Goal: Check status: Check status

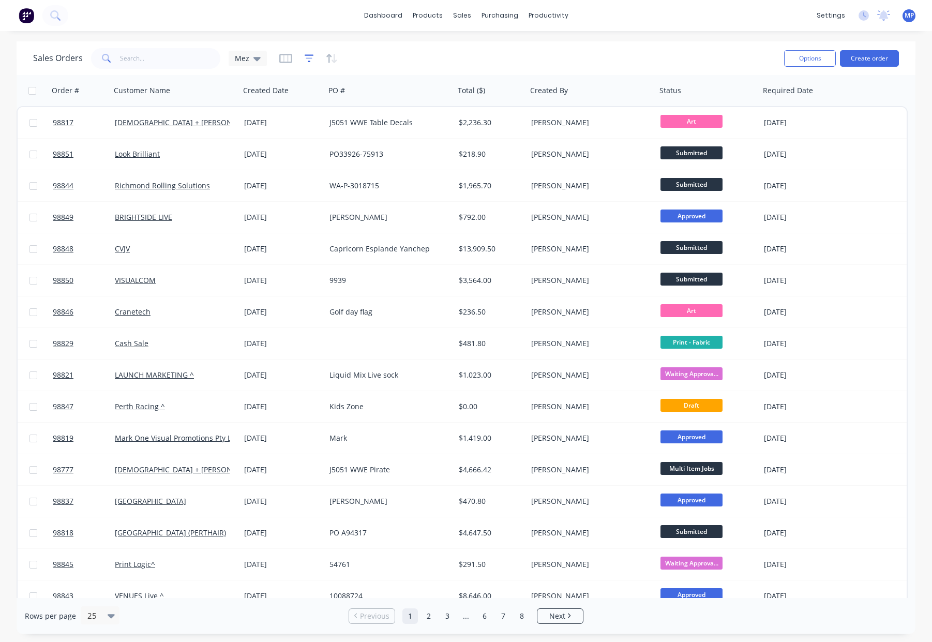
click at [310, 56] on icon "button" at bounding box center [309, 58] width 9 height 10
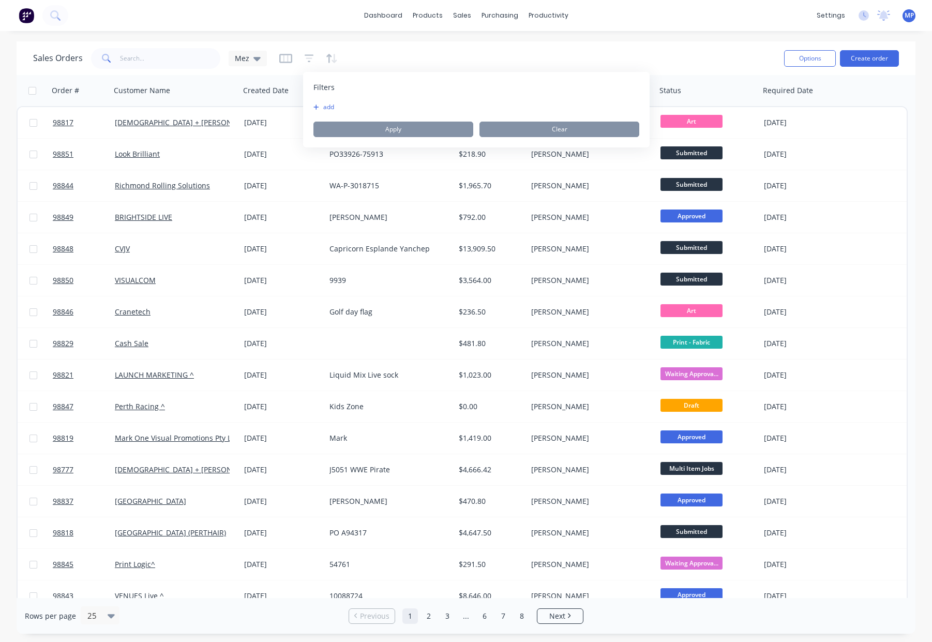
click at [331, 104] on button "add" at bounding box center [326, 107] width 26 height 8
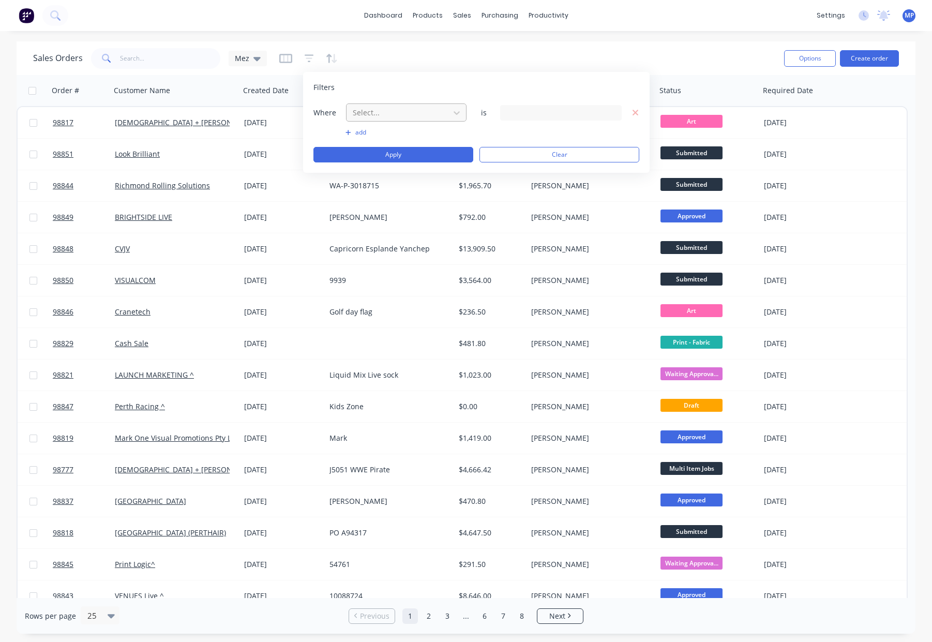
click at [382, 107] on div at bounding box center [398, 112] width 93 height 13
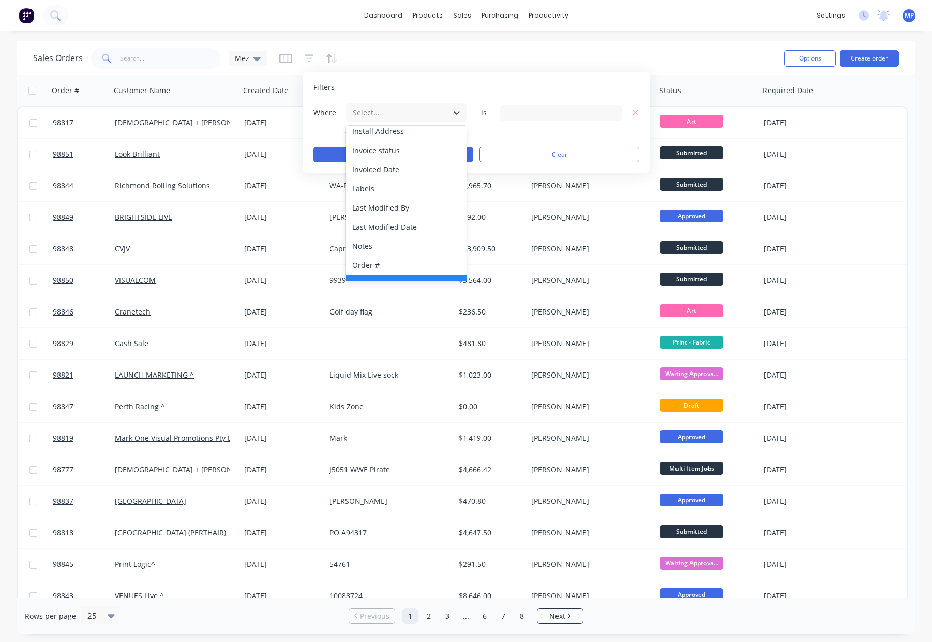
scroll to position [251, 0]
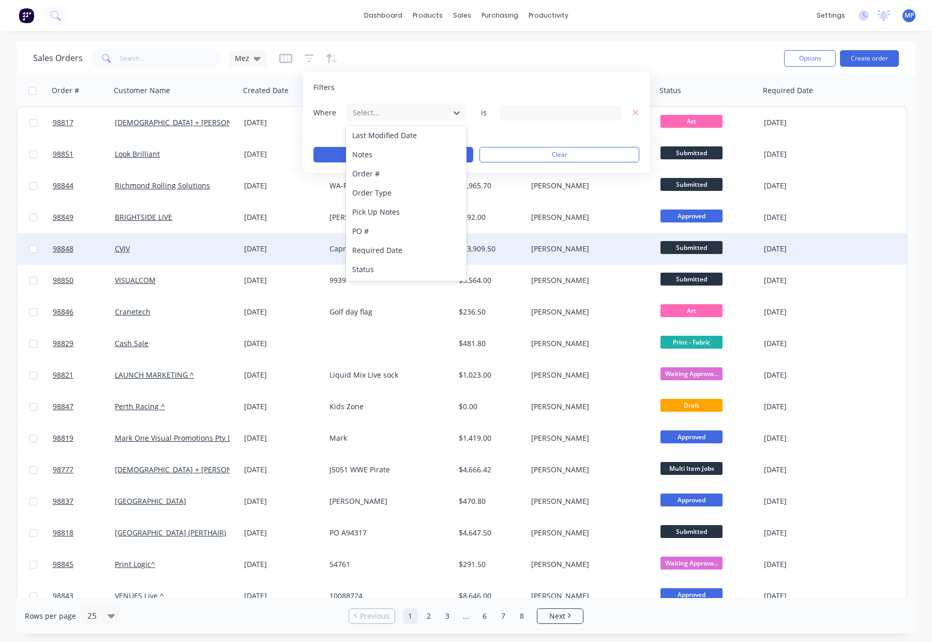
click at [408, 274] on div "Status" at bounding box center [406, 269] width 120 height 19
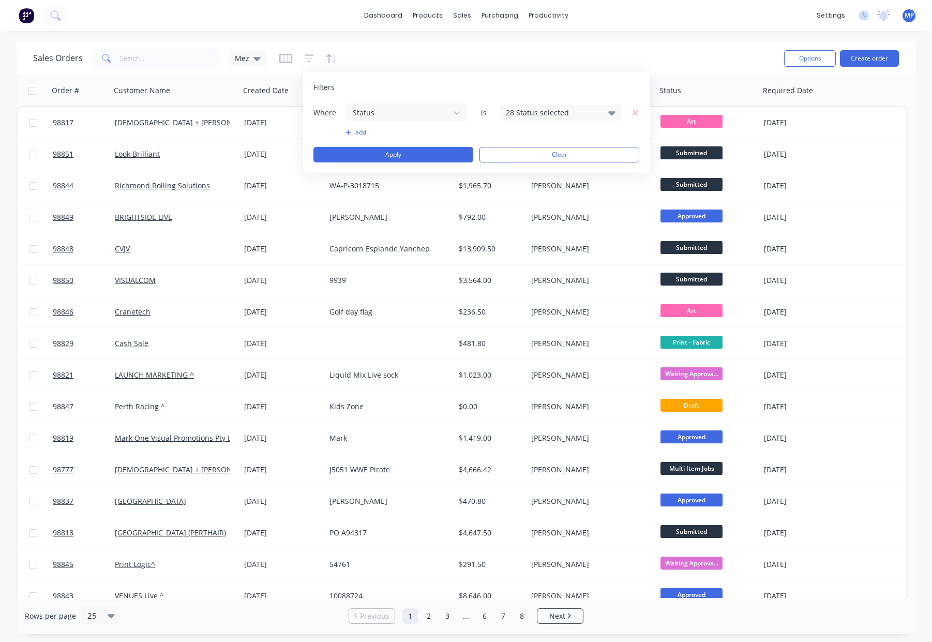
click at [526, 114] on div "28 Status selected" at bounding box center [553, 112] width 94 height 11
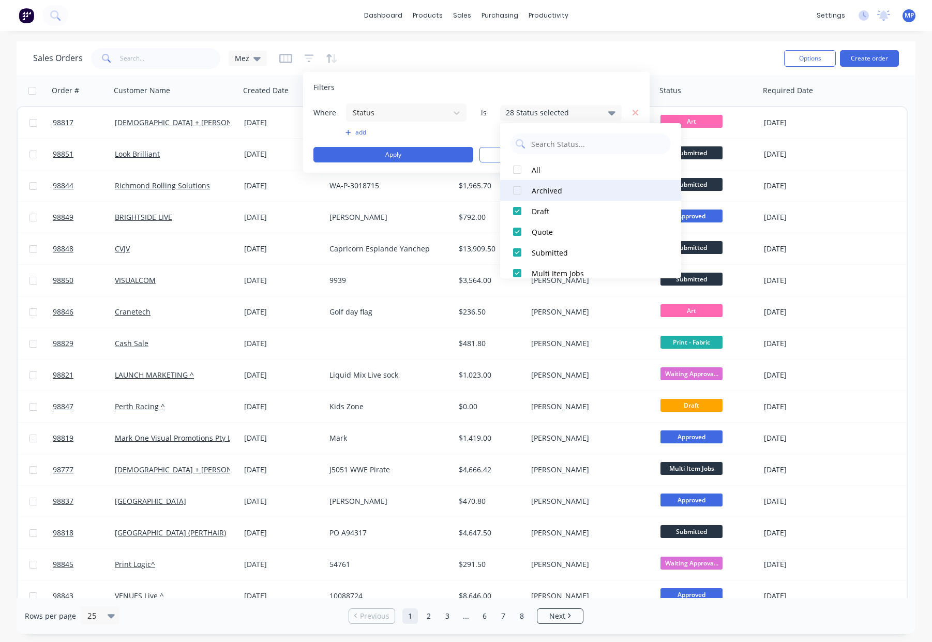
click at [539, 195] on div "Archived" at bounding box center [594, 190] width 124 height 11
click at [537, 166] on div "All" at bounding box center [594, 169] width 124 height 11
drag, startPoint x: 551, startPoint y: 192, endPoint x: 557, endPoint y: 202, distance: 12.3
click at [551, 192] on div "Archived" at bounding box center [594, 190] width 124 height 11
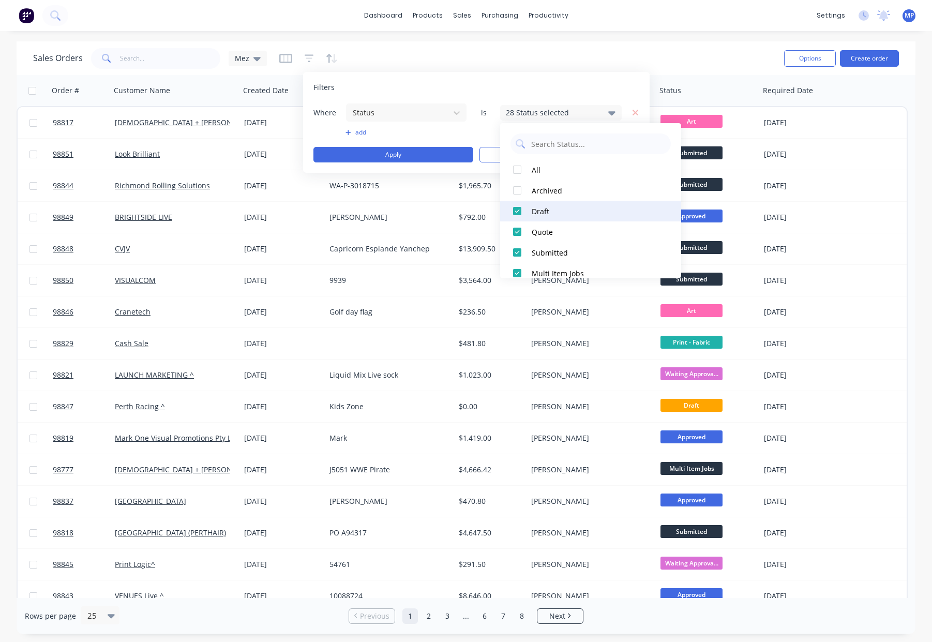
click at [562, 211] on div "Draft" at bounding box center [594, 211] width 124 height 11
click at [563, 227] on div "Quote" at bounding box center [594, 231] width 124 height 11
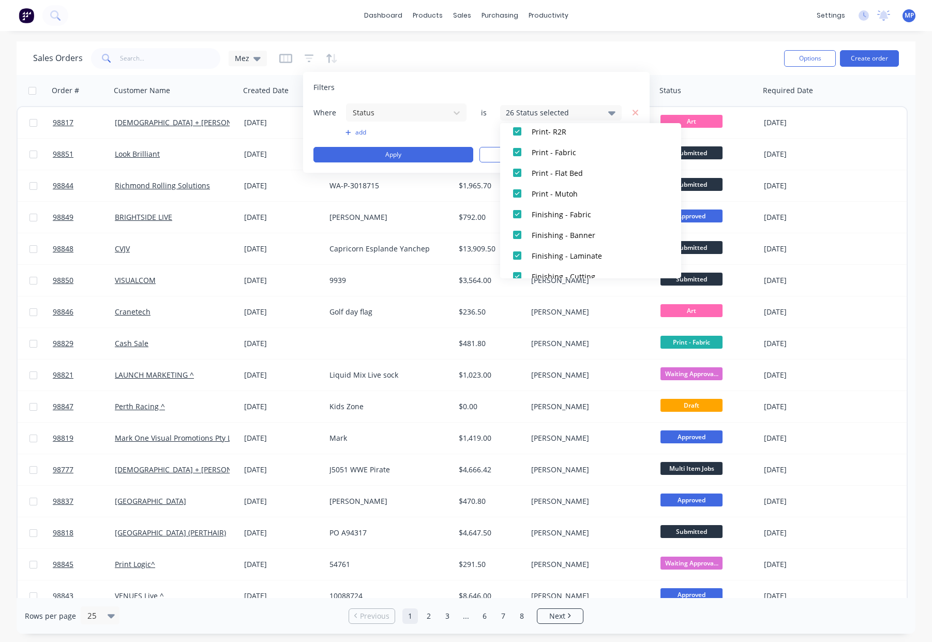
scroll to position [507, 0]
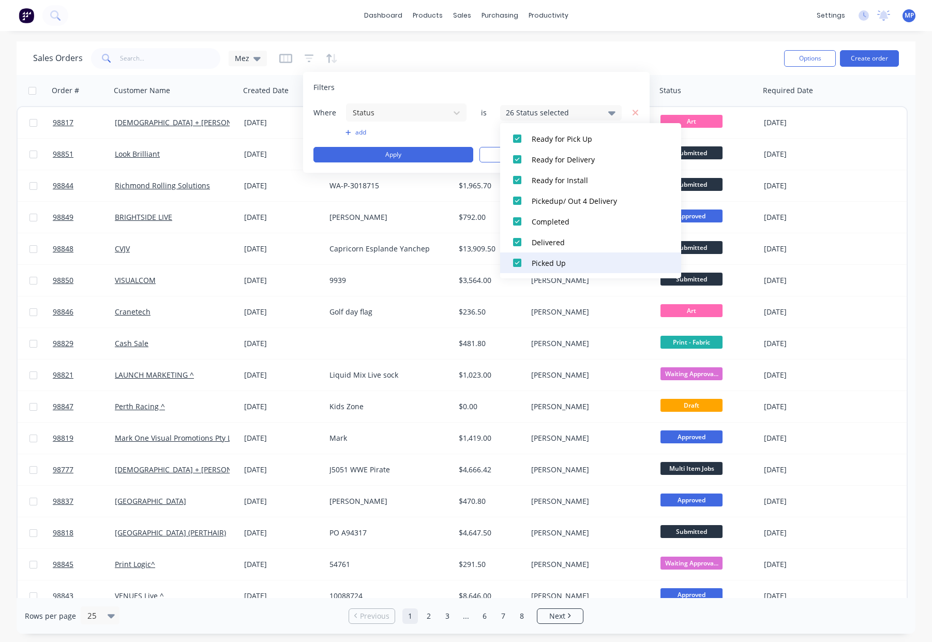
click at [580, 260] on div "Picked Up" at bounding box center [594, 262] width 124 height 11
drag, startPoint x: 579, startPoint y: 239, endPoint x: 577, endPoint y: 216, distance: 22.8
click at [579, 239] on div "Delivered" at bounding box center [594, 242] width 124 height 11
click at [577, 216] on div "Completed" at bounding box center [594, 221] width 124 height 11
click at [579, 197] on div "Pickedup/ Out 4 Delivery" at bounding box center [594, 200] width 124 height 11
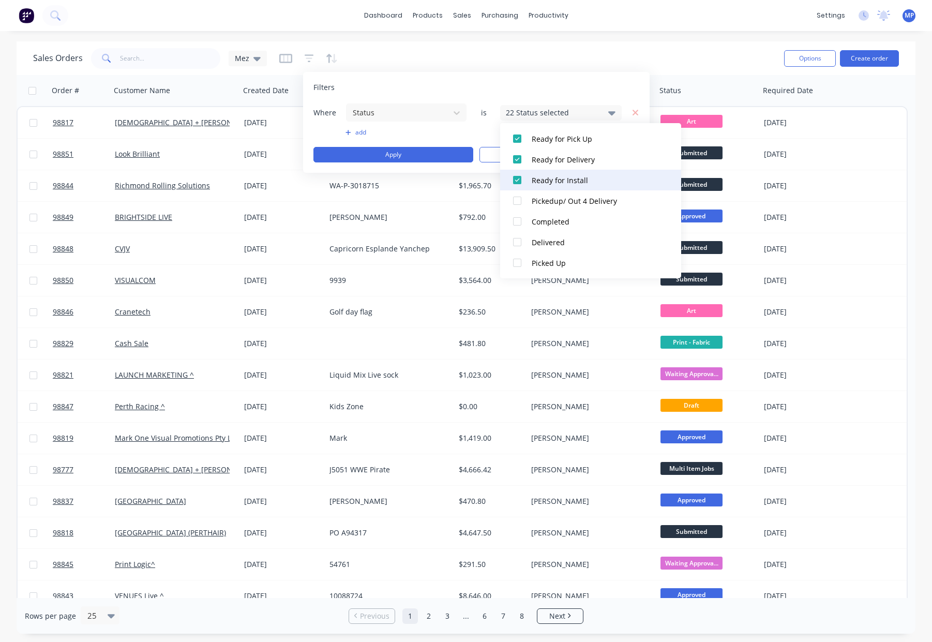
drag, startPoint x: 579, startPoint y: 178, endPoint x: 578, endPoint y: 171, distance: 7.8
click at [579, 178] on div "Ready for Install" at bounding box center [594, 180] width 124 height 11
click at [574, 159] on div "Ready for Delivery" at bounding box center [594, 159] width 124 height 11
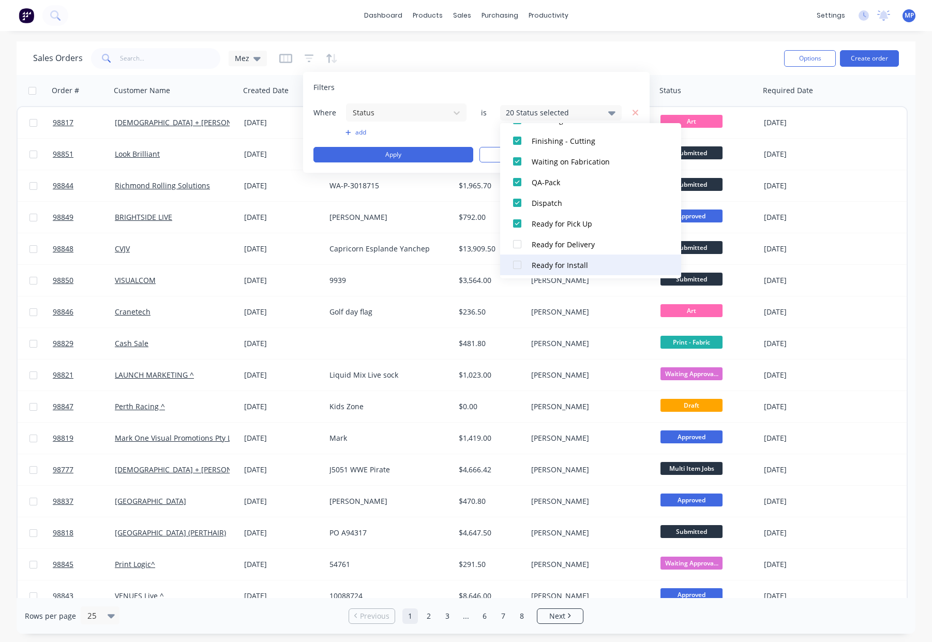
scroll to position [417, 0]
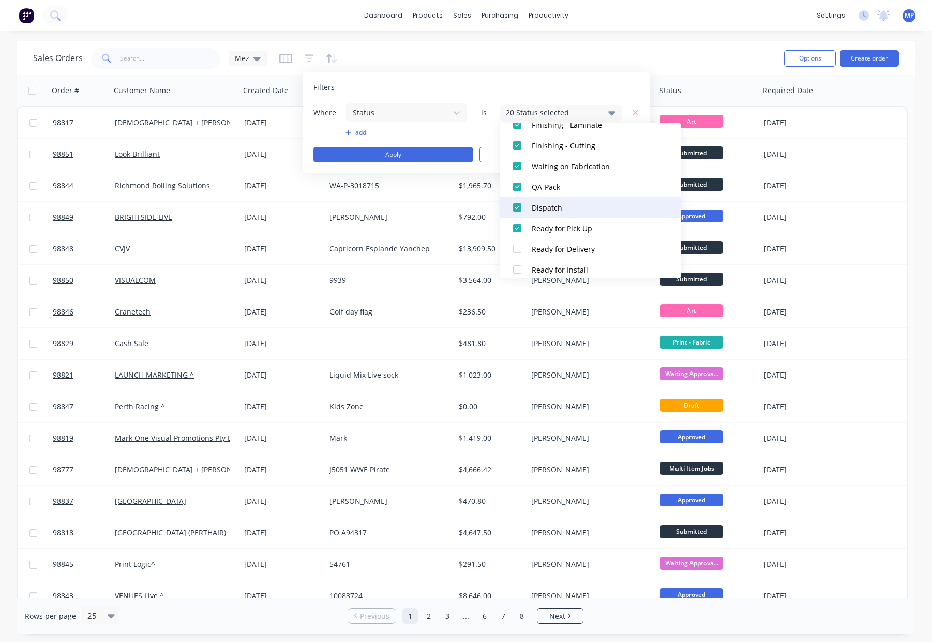
drag, startPoint x: 585, startPoint y: 228, endPoint x: 579, endPoint y: 205, distance: 24.1
click at [585, 228] on div "Ready for Pick Up" at bounding box center [594, 228] width 124 height 11
drag, startPoint x: 579, startPoint y: 205, endPoint x: 579, endPoint y: 199, distance: 5.7
click at [579, 205] on div "Dispatch" at bounding box center [594, 207] width 124 height 11
click at [577, 190] on div "QA-Pack" at bounding box center [594, 186] width 124 height 11
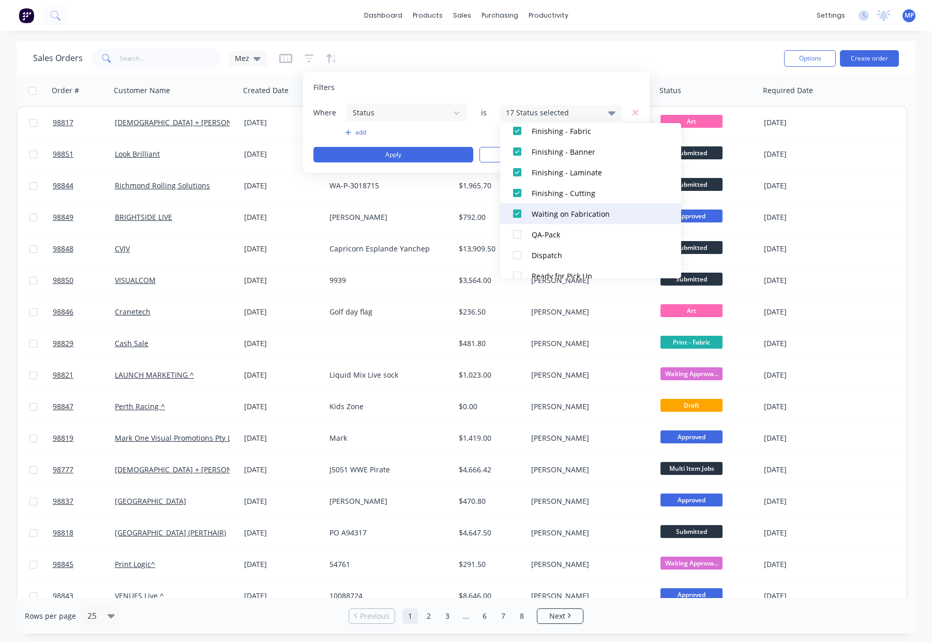
scroll to position [369, 0]
click at [600, 211] on div "Waiting on Fabrication" at bounding box center [594, 214] width 124 height 11
click at [481, 82] on div "Filters" at bounding box center [476, 87] width 326 height 10
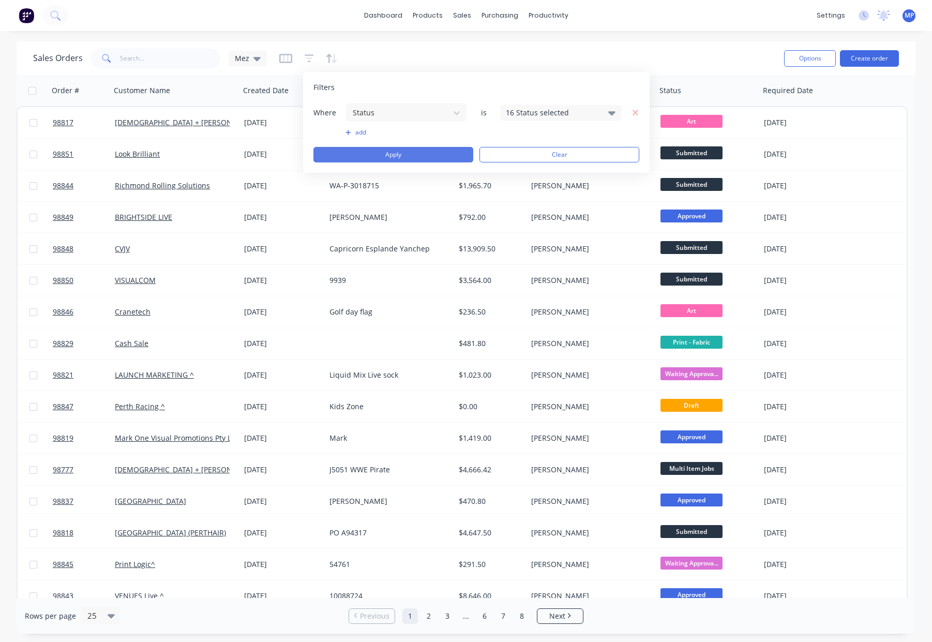
click at [436, 151] on button "Apply" at bounding box center [393, 155] width 160 height 16
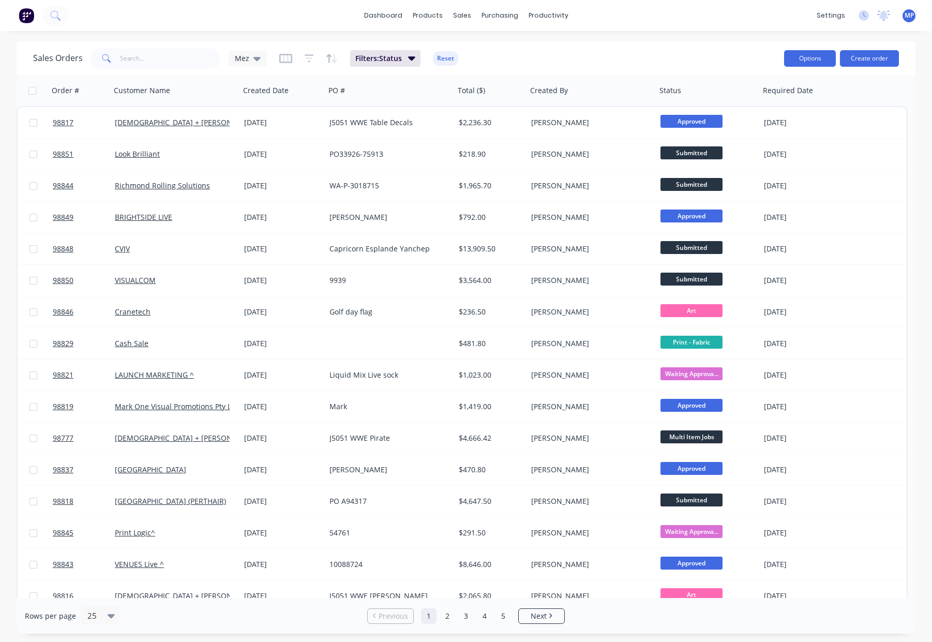
click at [818, 54] on button "Options" at bounding box center [810, 58] width 52 height 17
click at [766, 119] on div "Export" at bounding box center [778, 125] width 95 height 15
click at [159, 61] on input "text" at bounding box center [170, 58] width 101 height 21
click at [439, 56] on button "Reset" at bounding box center [445, 58] width 25 height 14
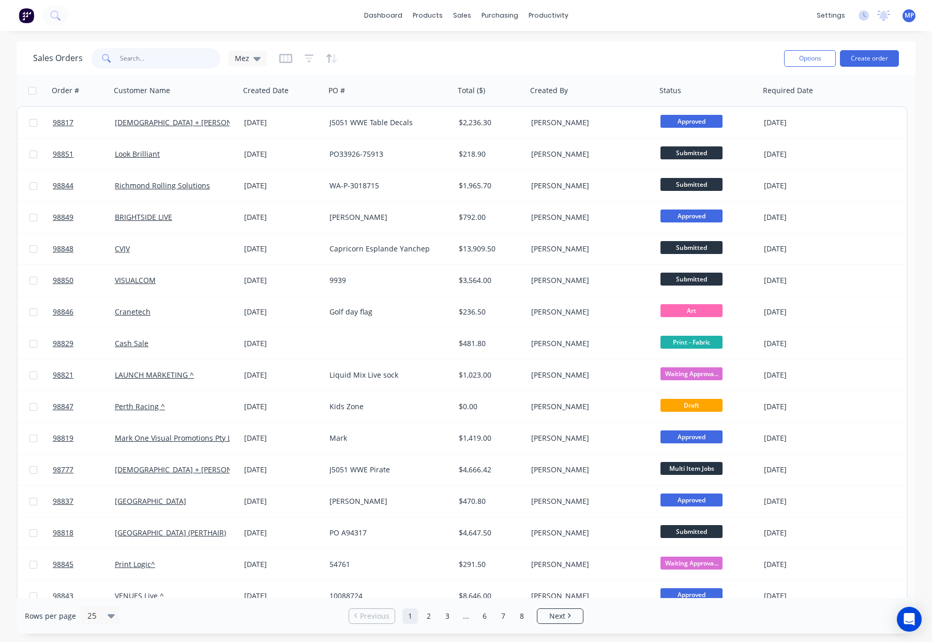
click at [166, 57] on input "text" at bounding box center [170, 58] width 101 height 21
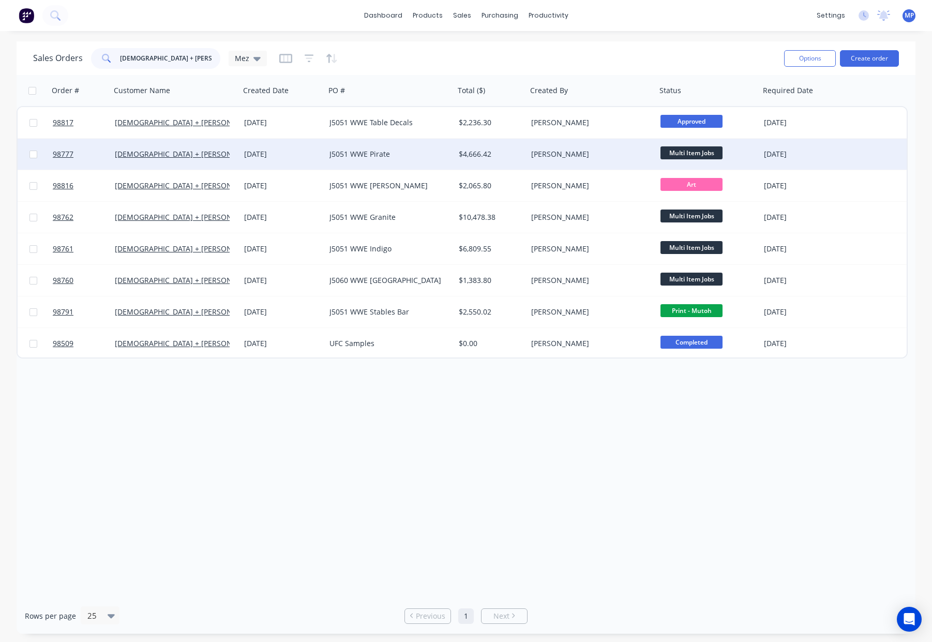
type input "church + Osborne"
click at [594, 156] on div "[PERSON_NAME]" at bounding box center [588, 154] width 115 height 10
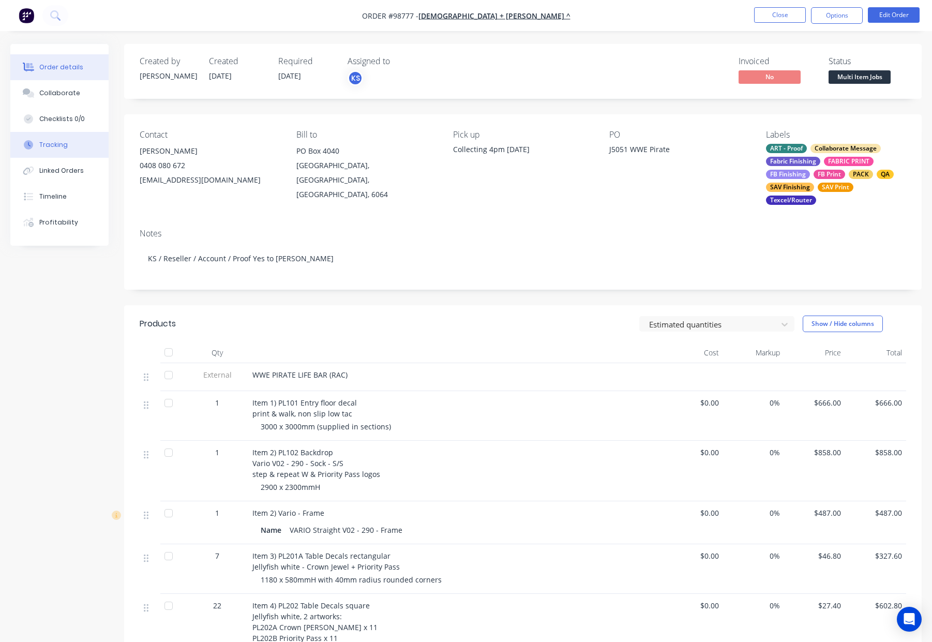
click at [83, 150] on button "Tracking" at bounding box center [59, 145] width 98 height 26
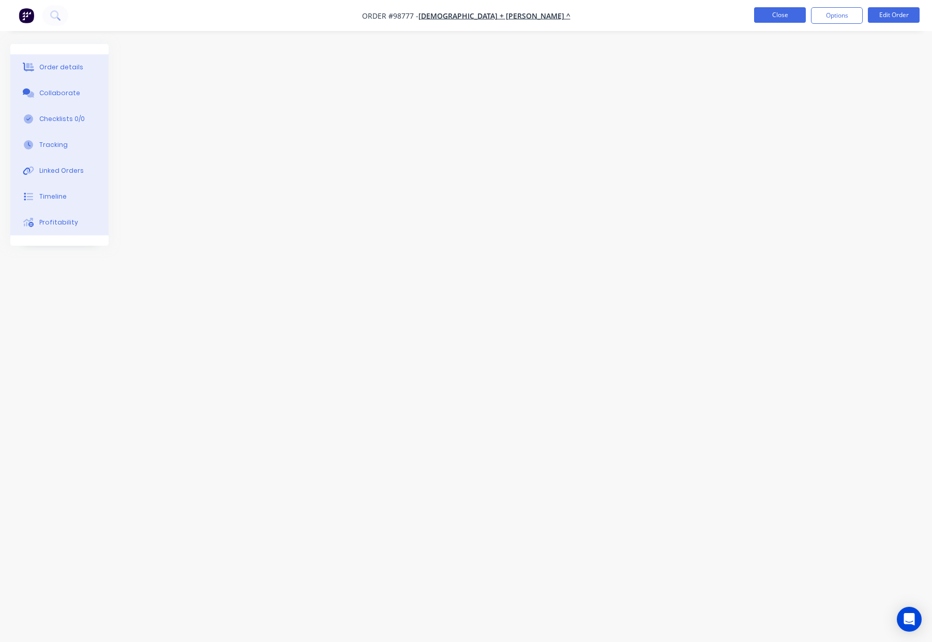
click at [773, 15] on button "Close" at bounding box center [780, 15] width 52 height 16
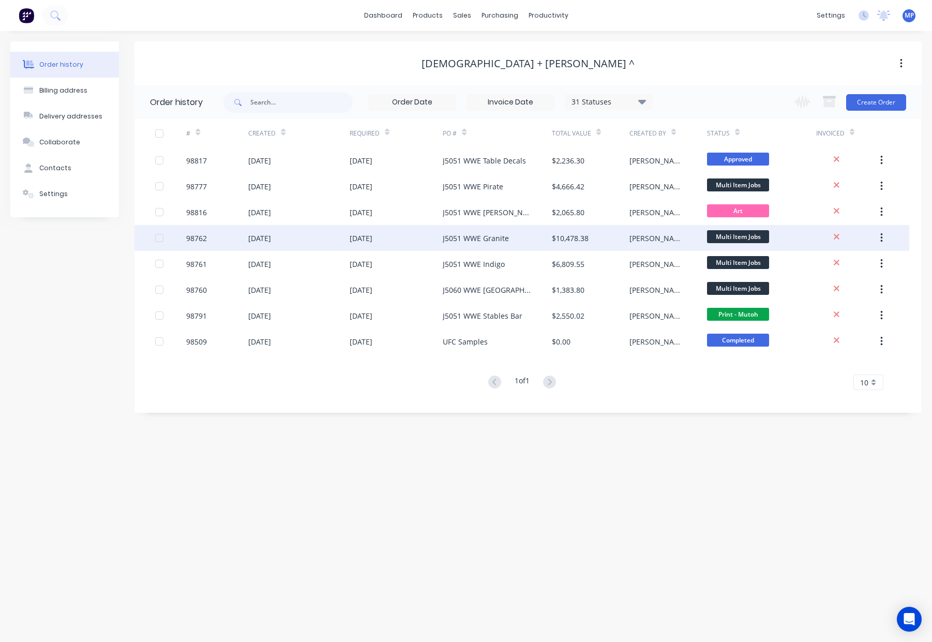
click at [371, 236] on div "[DATE]" at bounding box center [361, 238] width 23 height 11
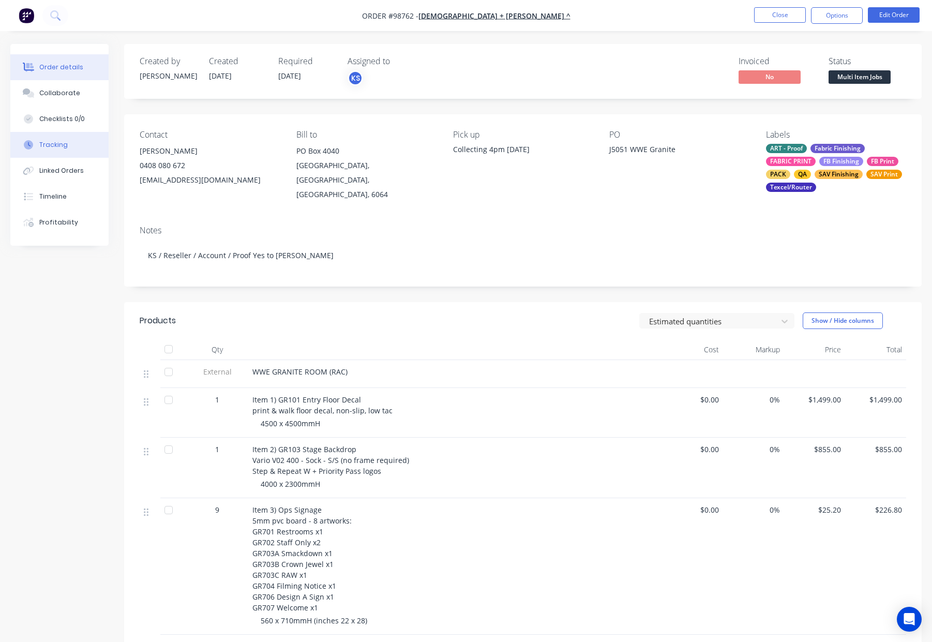
click at [61, 147] on div "Tracking" at bounding box center [53, 144] width 28 height 9
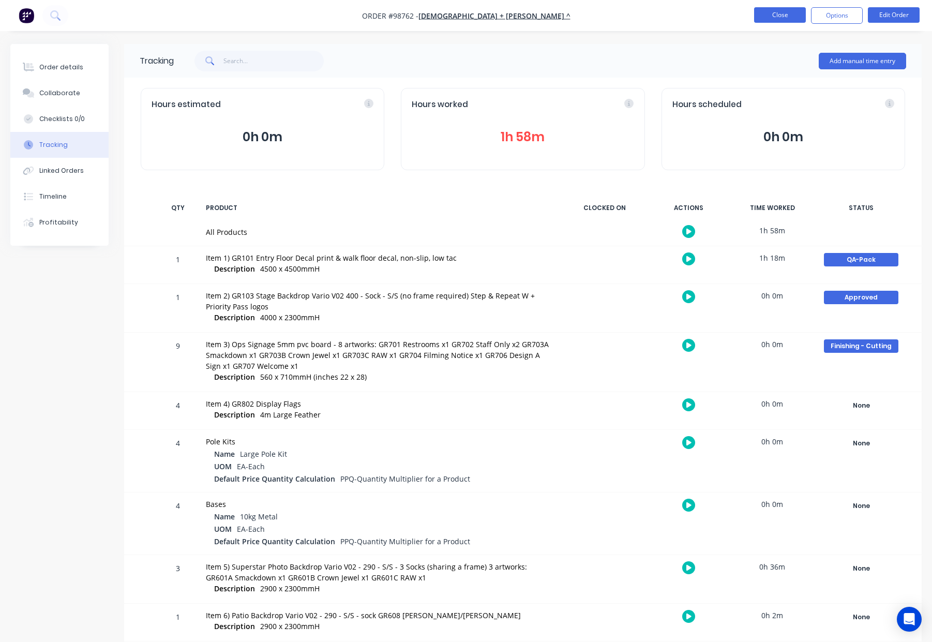
click at [755, 17] on button "Close" at bounding box center [780, 15] width 52 height 16
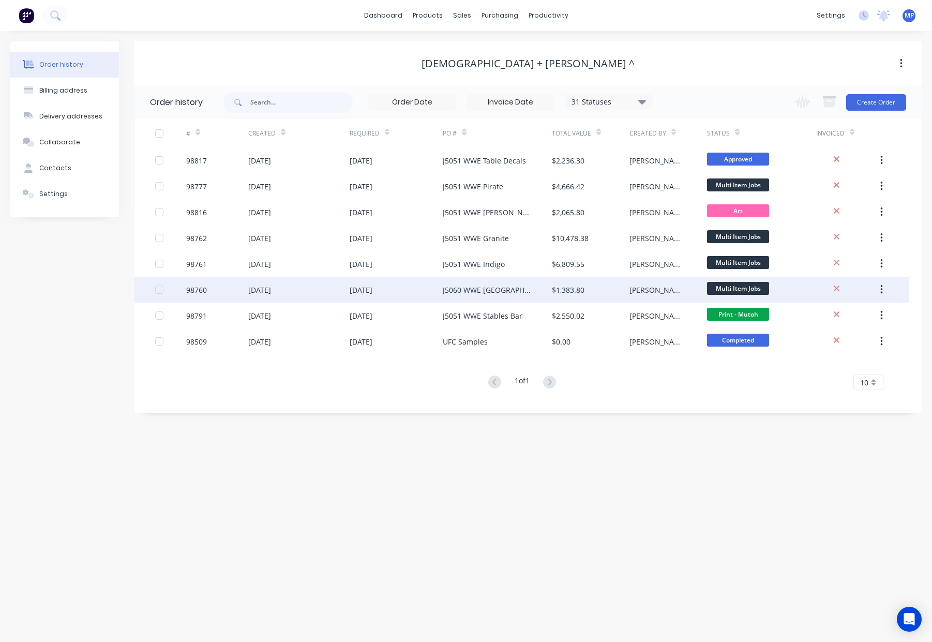
click at [579, 277] on div "$1,383.80" at bounding box center [591, 290] width 78 height 26
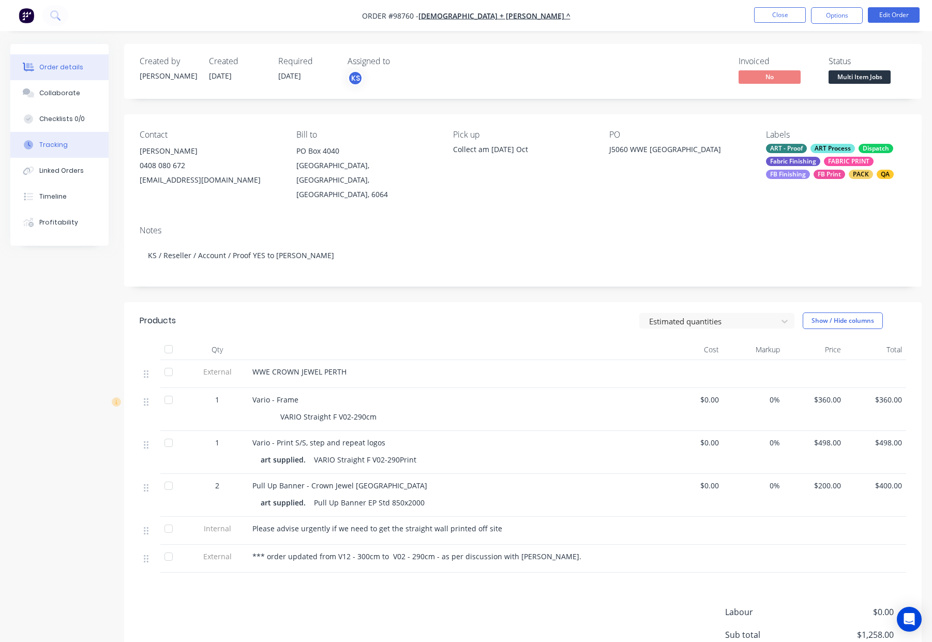
click at [67, 146] on button "Tracking" at bounding box center [59, 145] width 98 height 26
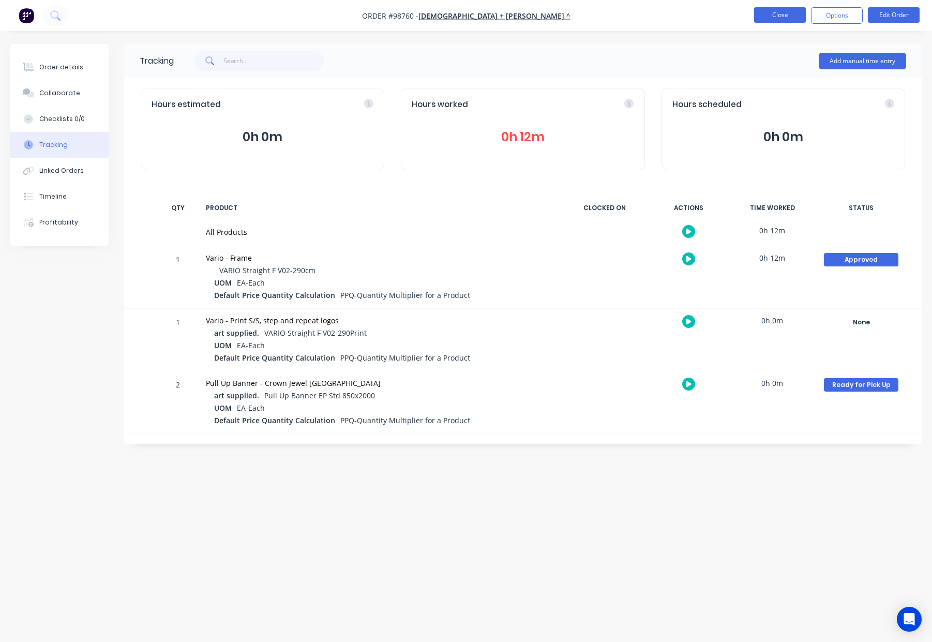
click at [785, 14] on button "Close" at bounding box center [780, 15] width 52 height 16
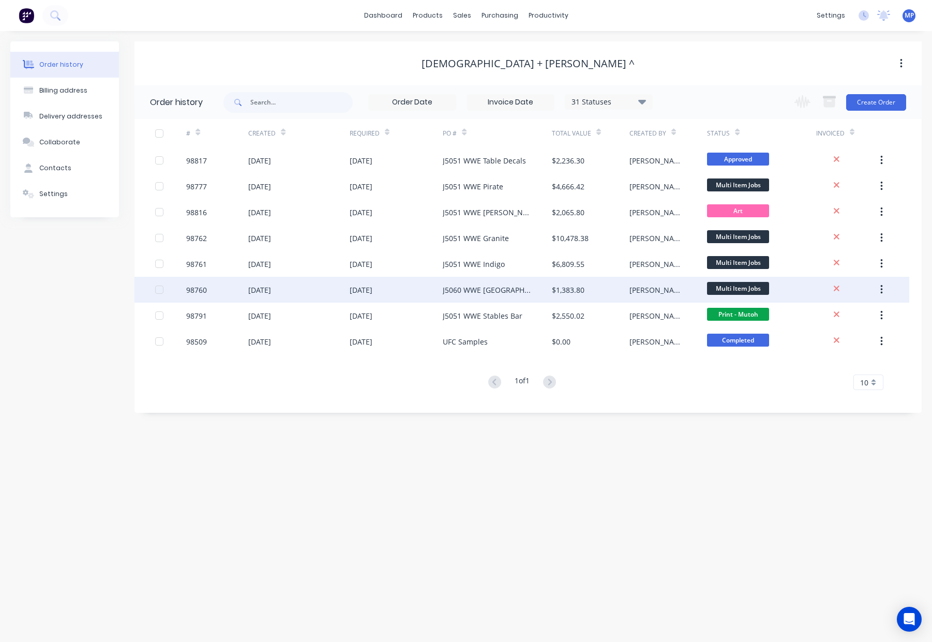
click at [494, 277] on div "J5060 WWE Perth" at bounding box center [497, 290] width 109 height 26
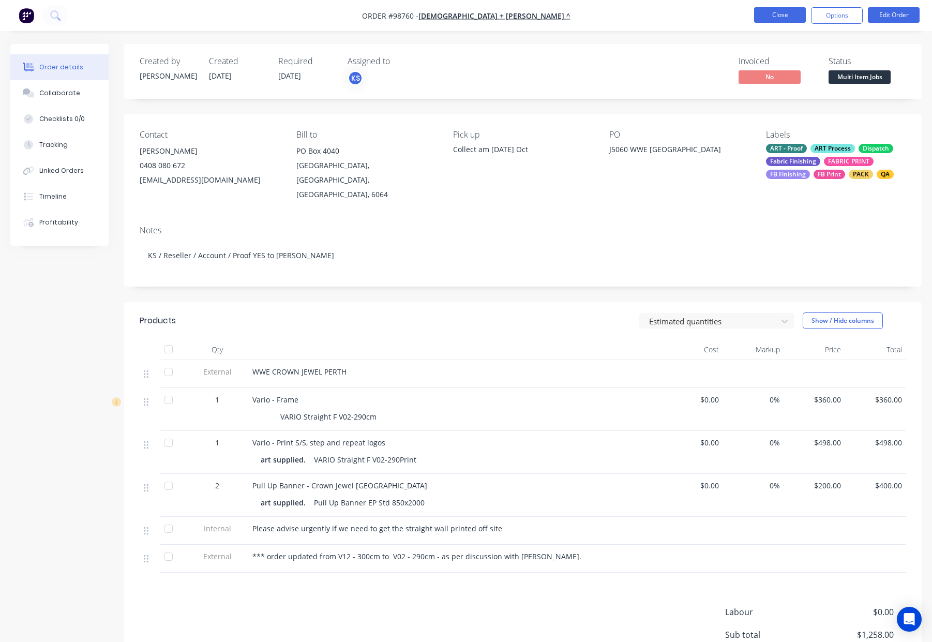
click at [760, 21] on button "Close" at bounding box center [780, 15] width 52 height 16
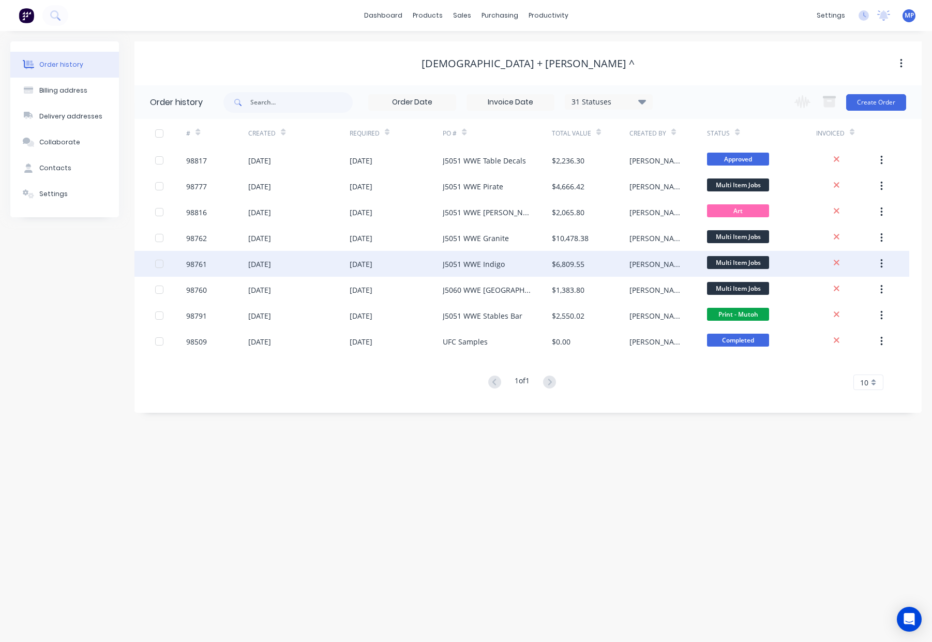
click at [557, 269] on div "$6,809.55" at bounding box center [568, 264] width 33 height 11
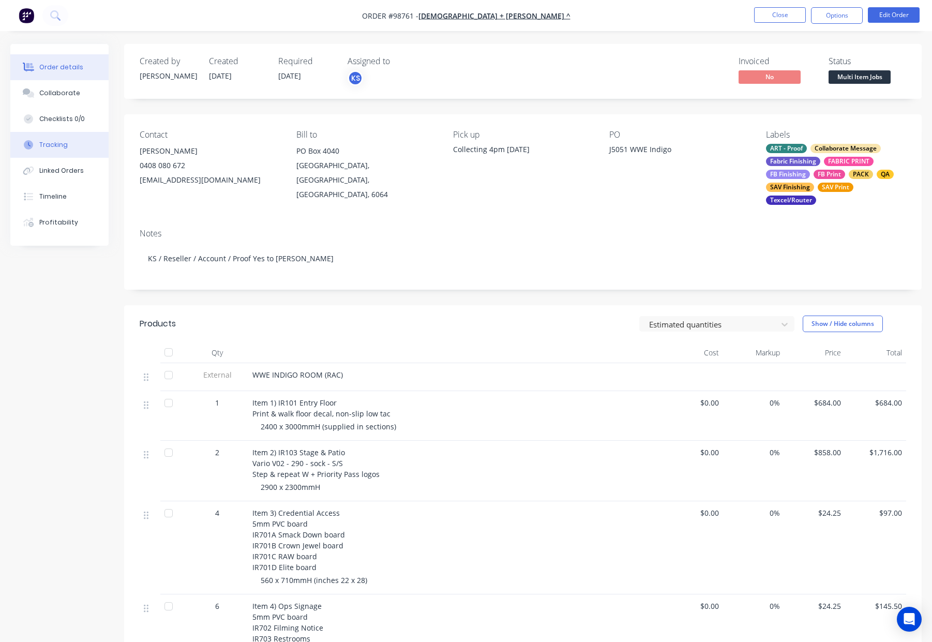
click at [68, 145] on button "Tracking" at bounding box center [59, 145] width 98 height 26
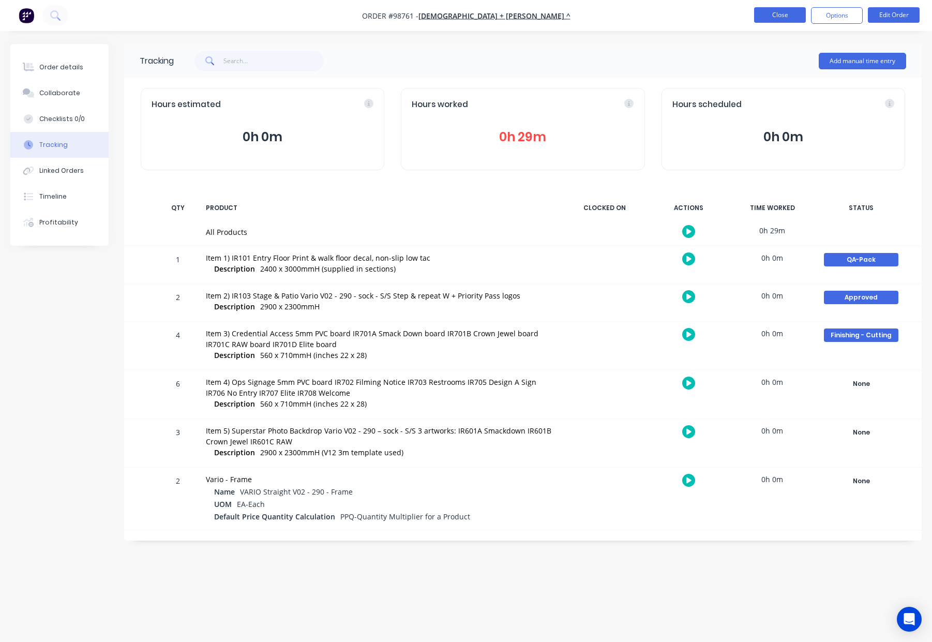
click at [779, 16] on button "Close" at bounding box center [780, 15] width 52 height 16
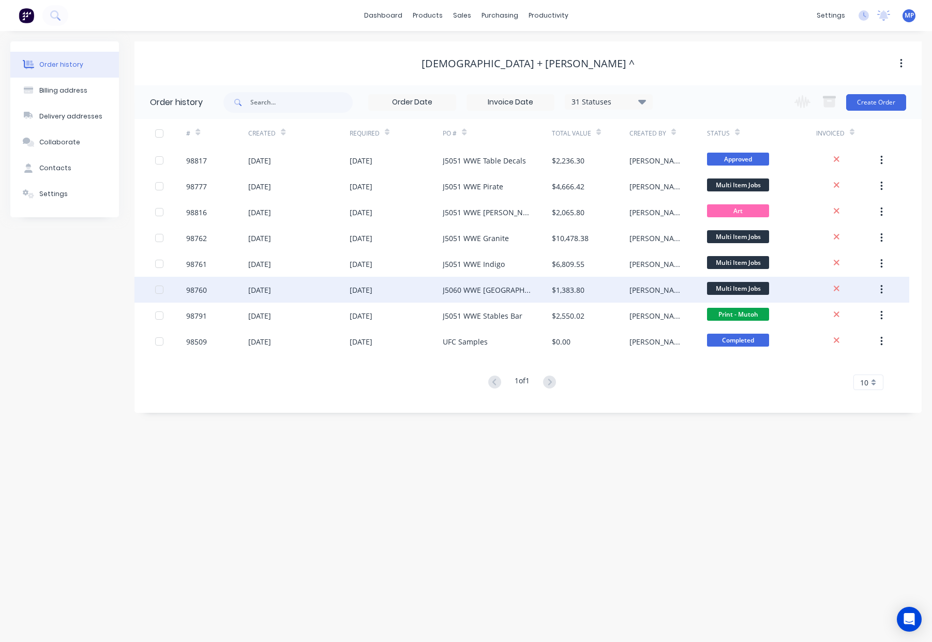
click at [565, 285] on div "$1,383.80" at bounding box center [568, 289] width 33 height 11
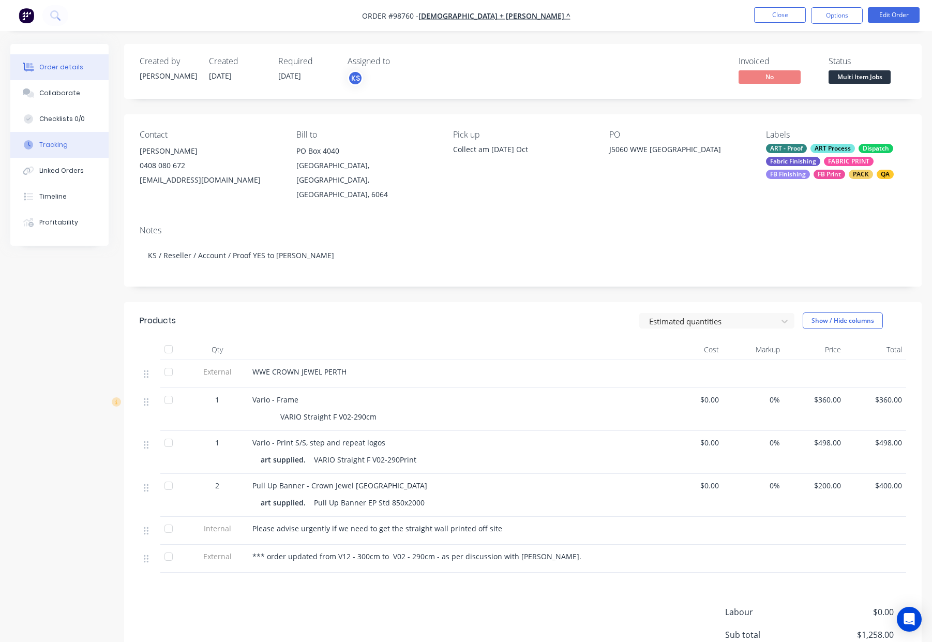
click at [70, 146] on button "Tracking" at bounding box center [59, 145] width 98 height 26
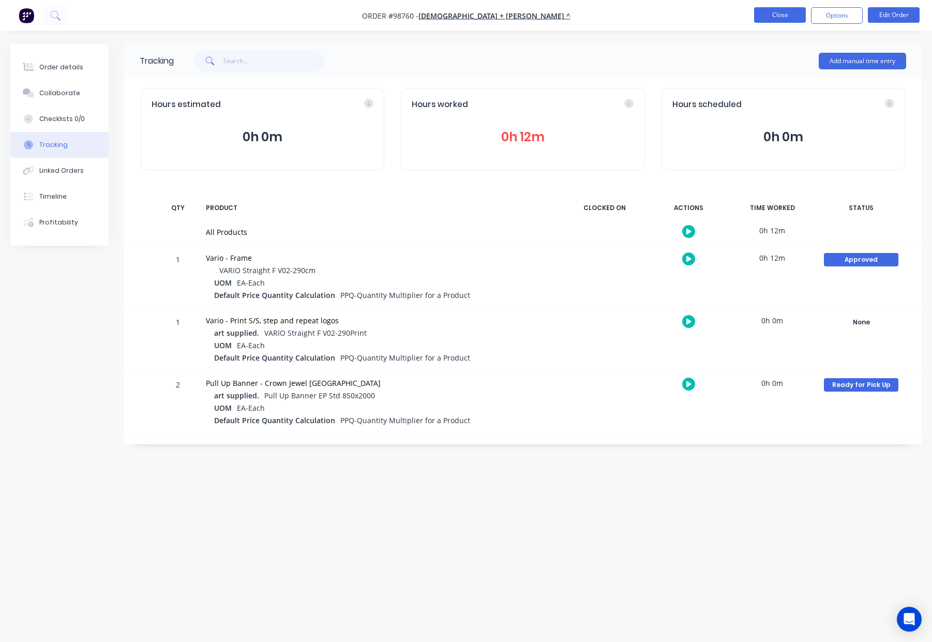
click at [770, 16] on button "Close" at bounding box center [780, 15] width 52 height 16
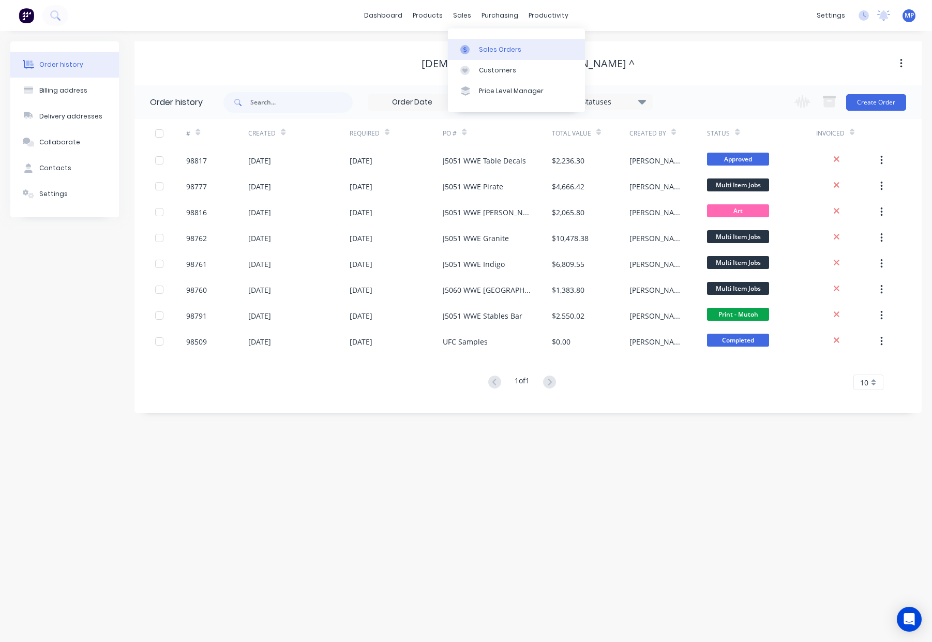
click at [503, 52] on div "Sales Orders" at bounding box center [500, 49] width 42 height 9
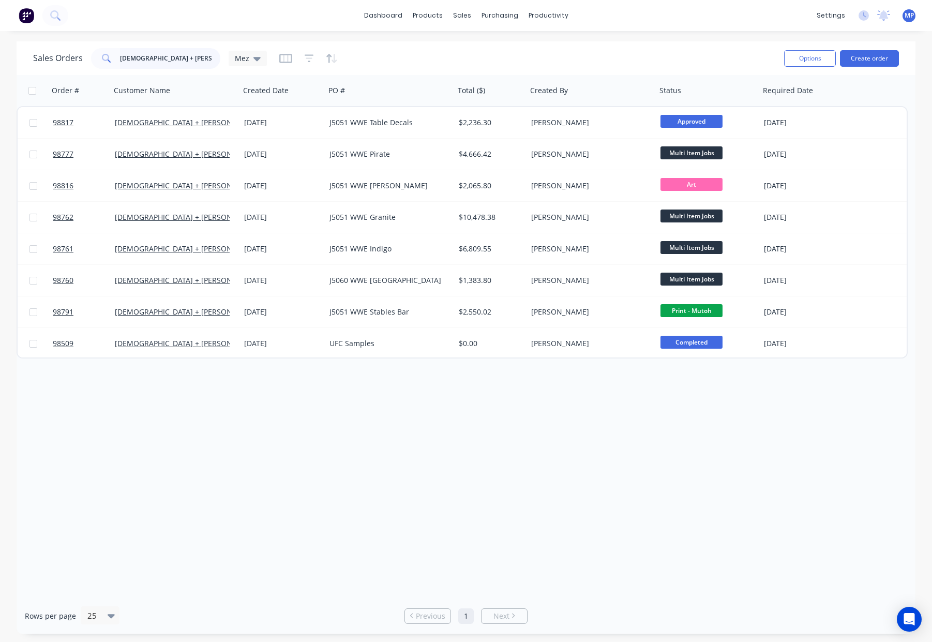
click at [197, 59] on input "church + Osborne" at bounding box center [170, 58] width 101 height 21
drag, startPoint x: 132, startPoint y: 57, endPoint x: 83, endPoint y: 57, distance: 48.6
click at [83, 57] on div "Sales Orders church + Osborne Mez" at bounding box center [150, 58] width 234 height 21
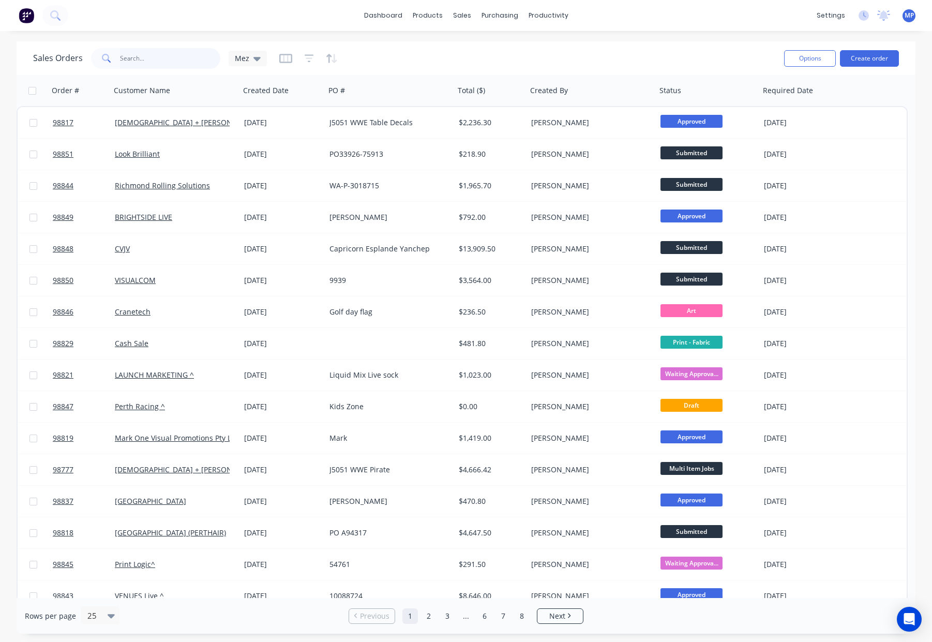
click at [149, 58] on input "text" at bounding box center [170, 58] width 101 height 21
type input "j"
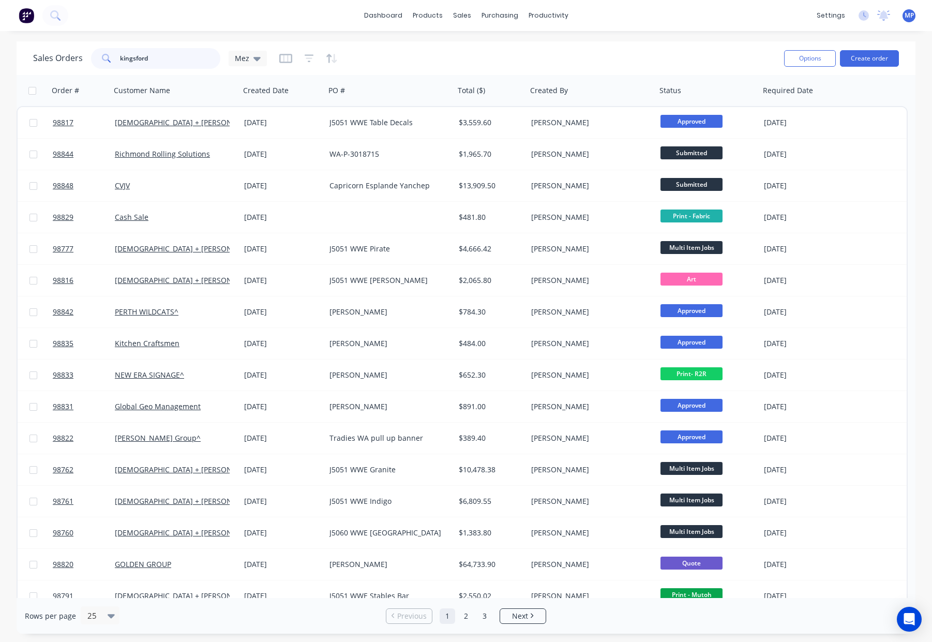
type input "kingsford"
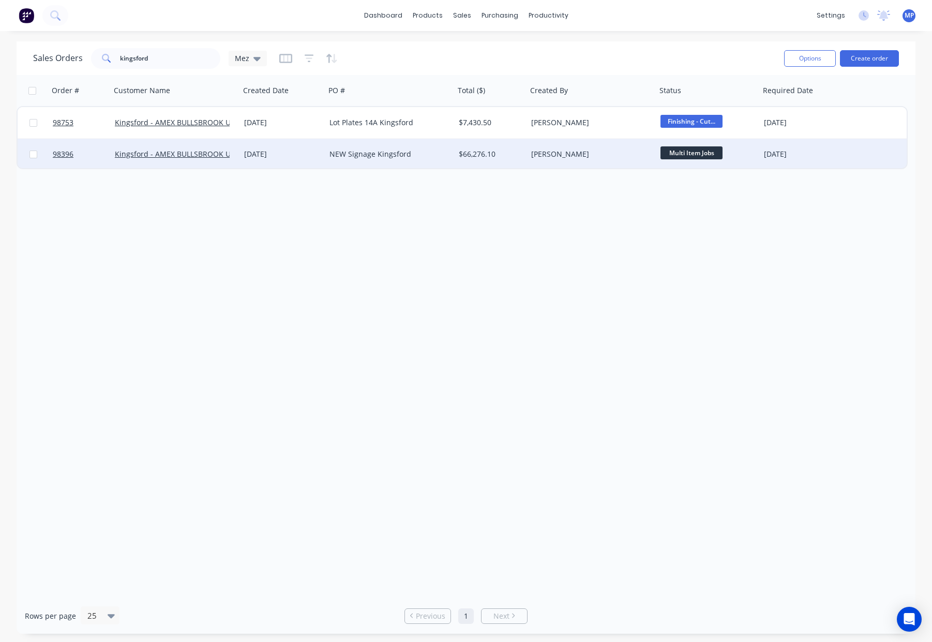
click at [508, 147] on div "$66,276.10" at bounding box center [490, 154] width 72 height 31
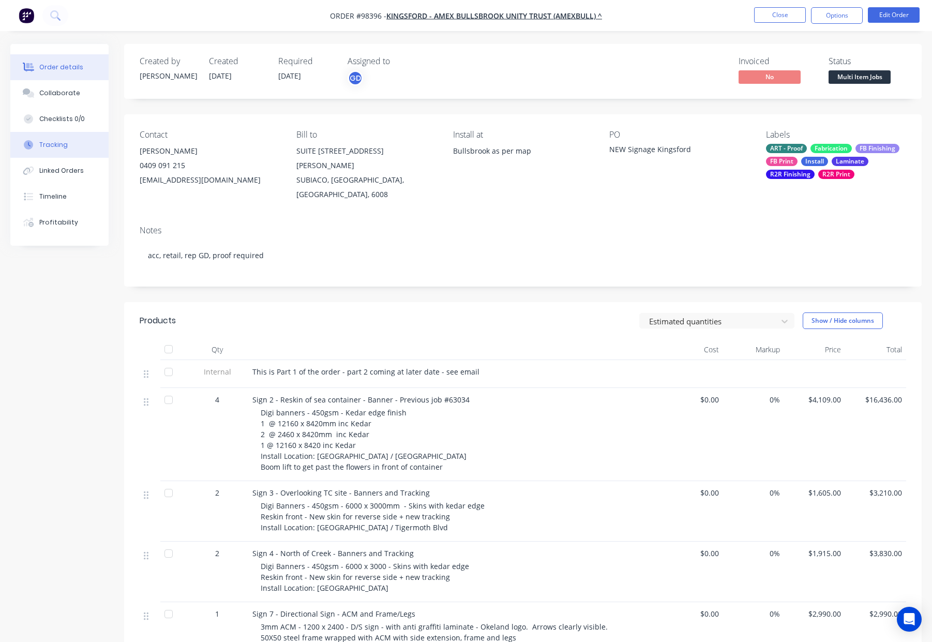
click at [70, 143] on button "Tracking" at bounding box center [59, 145] width 98 height 26
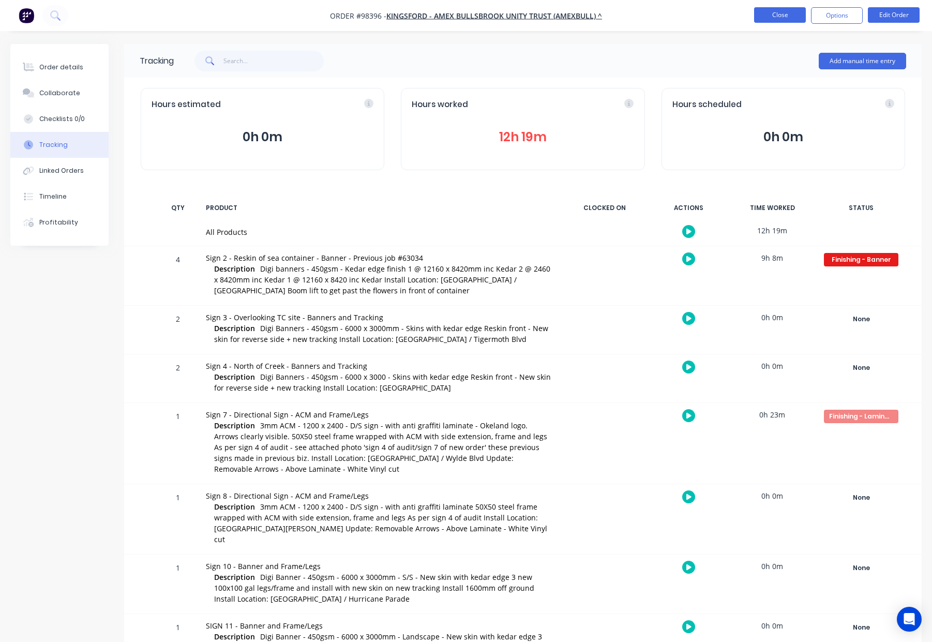
click at [770, 13] on button "Close" at bounding box center [780, 15] width 52 height 16
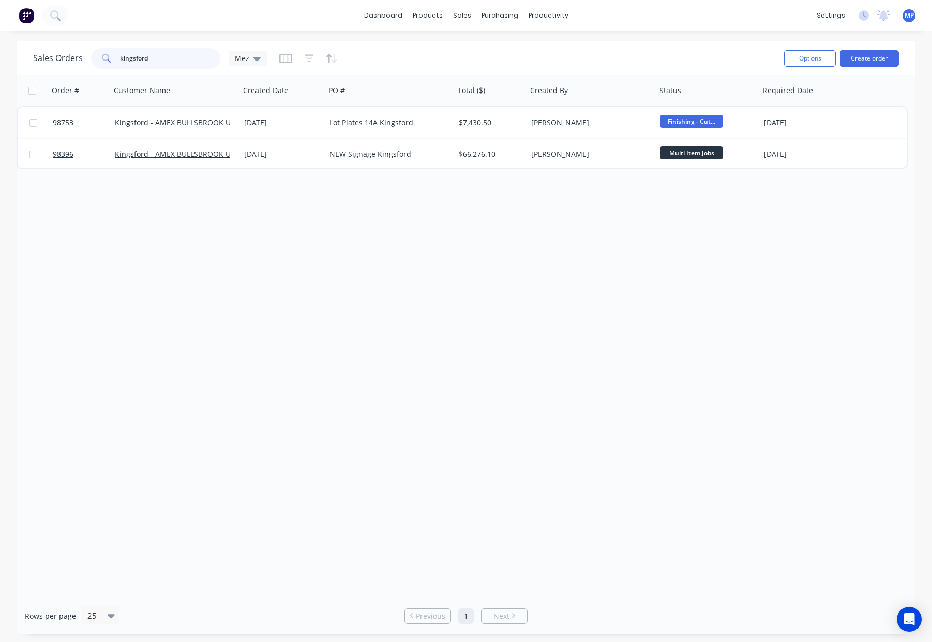
drag, startPoint x: 190, startPoint y: 60, endPoint x: 112, endPoint y: 56, distance: 78.2
click at [79, 56] on div "Sales Orders kingsford Mez" at bounding box center [150, 58] width 234 height 21
